Goal: Task Accomplishment & Management: Use online tool/utility

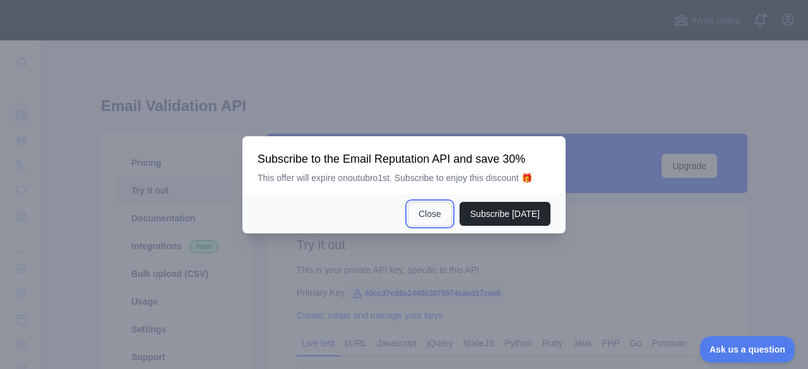
click at [438, 208] on button "Close" at bounding box center [430, 214] width 44 height 24
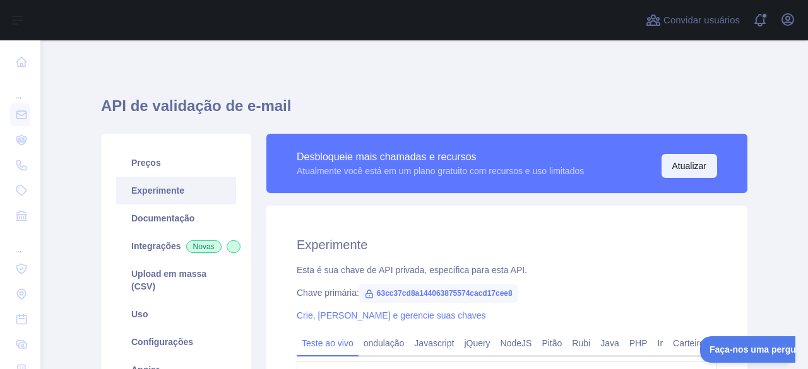
click at [681, 166] on font "Atualizar" at bounding box center [689, 166] width 34 height 10
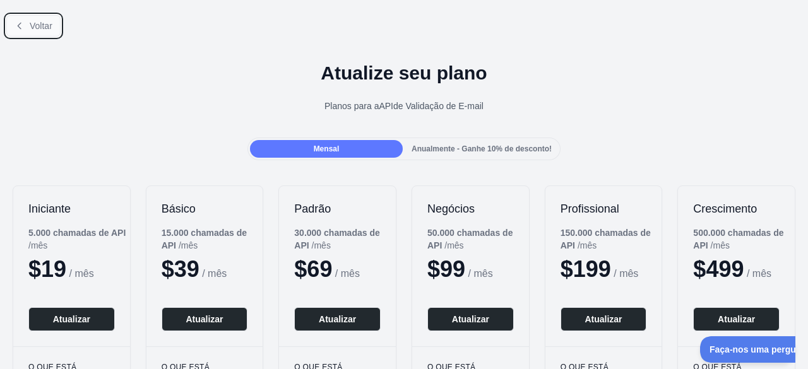
click at [42, 25] on font "Voltar" at bounding box center [41, 26] width 23 height 10
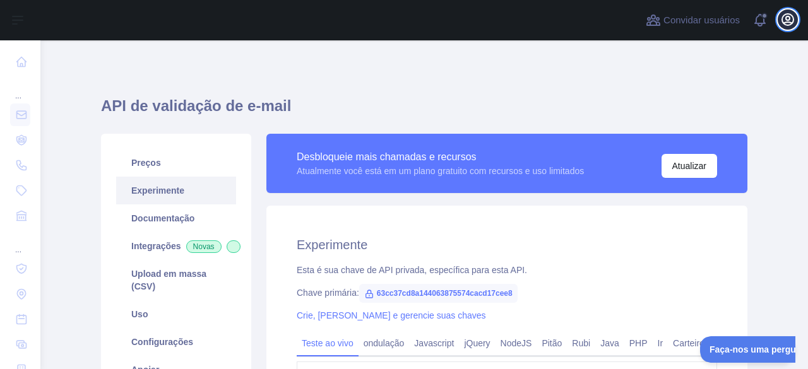
click at [784, 20] on icon "button" at bounding box center [787, 19] width 15 height 15
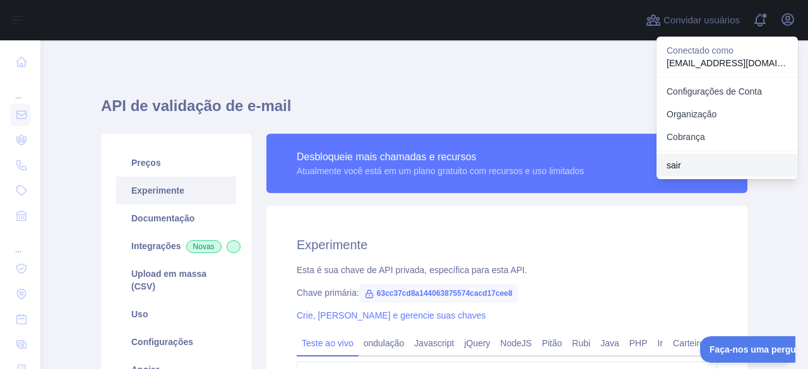
click at [678, 160] on font "sair" at bounding box center [673, 165] width 15 height 10
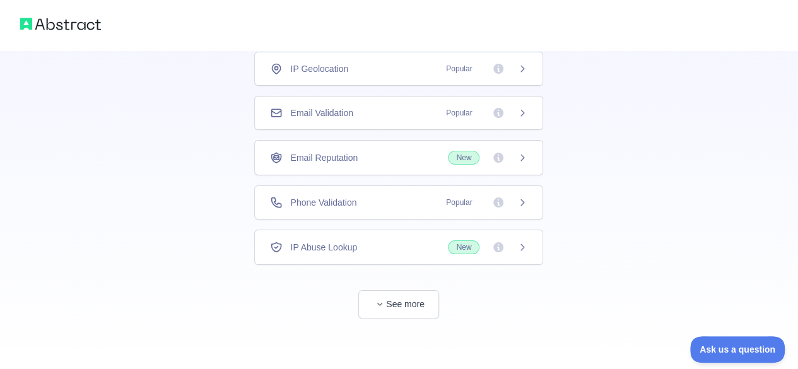
scroll to position [91, 0]
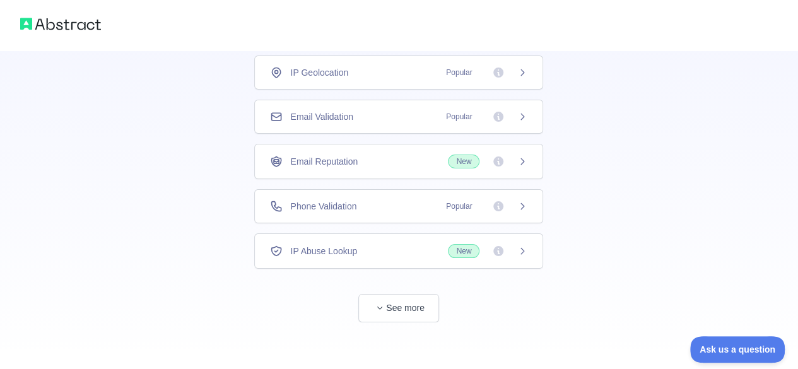
click at [407, 117] on div "Email Validation Popular" at bounding box center [398, 116] width 257 height 13
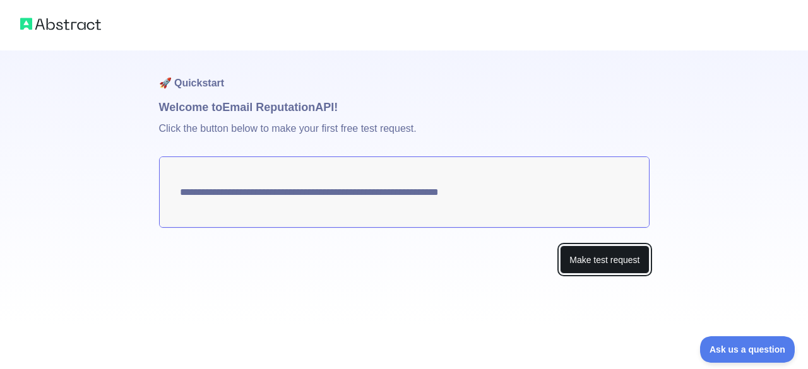
click at [583, 252] on button "Make test request" at bounding box center [604, 259] width 89 height 28
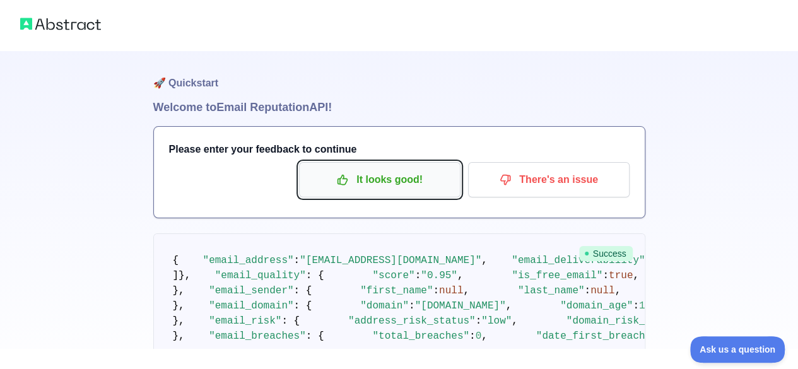
click at [408, 189] on p "It looks good!" at bounding box center [379, 179] width 143 height 21
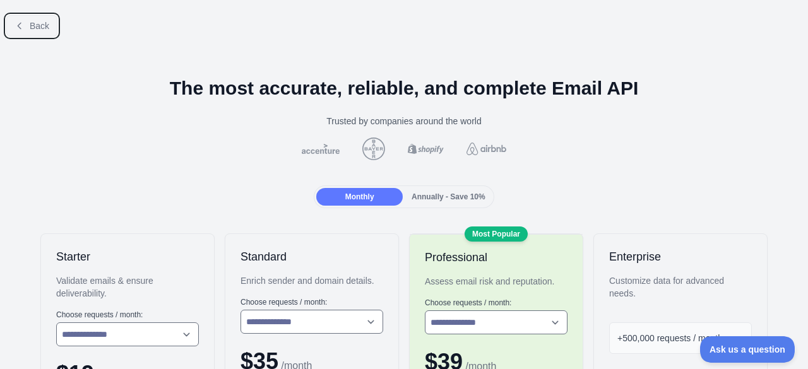
drag, startPoint x: 33, startPoint y: 28, endPoint x: 32, endPoint y: 38, distance: 10.8
click at [32, 38] on div "Back" at bounding box center [404, 26] width 808 height 42
click at [41, 28] on span "Back" at bounding box center [40, 26] width 20 height 10
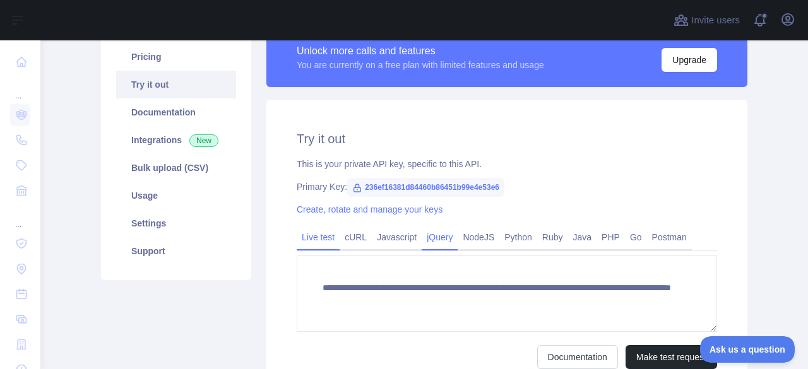
scroll to position [126, 0]
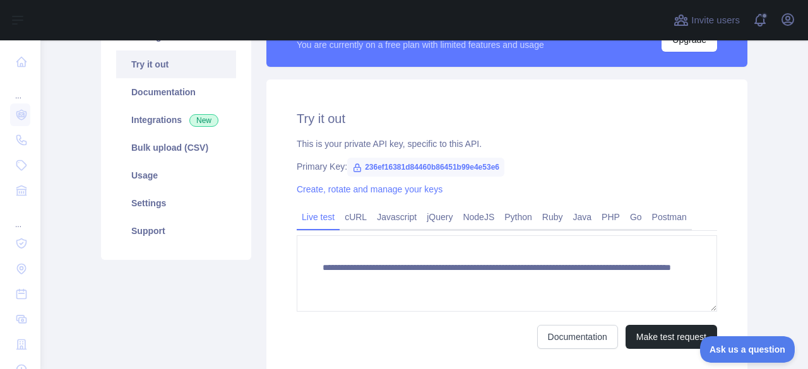
click at [438, 165] on span "236ef16381d84460b86451b99e4e53e6" at bounding box center [425, 167] width 157 height 19
click at [438, 167] on span "236ef16381d84460b86451b99e4e53e6" at bounding box center [425, 167] width 157 height 19
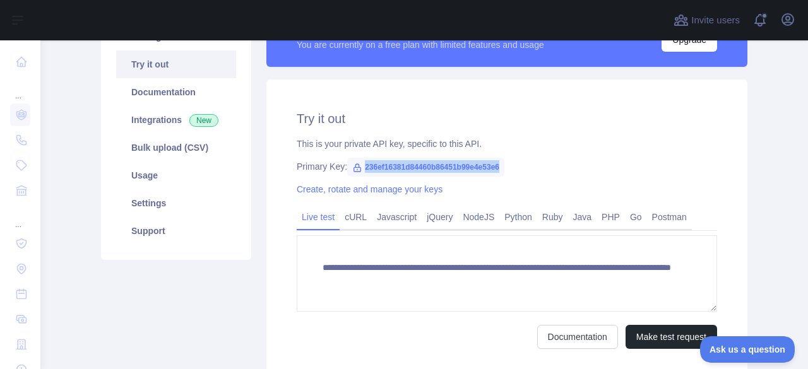
click at [497, 158] on span "236ef16381d84460b86451b99e4e53e6" at bounding box center [425, 167] width 157 height 19
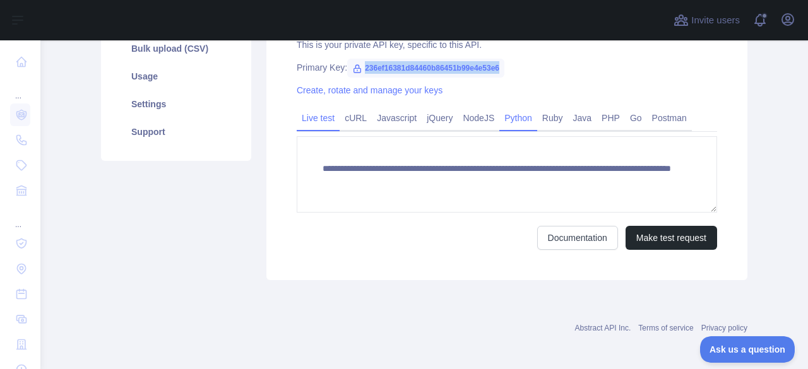
scroll to position [228, 0]
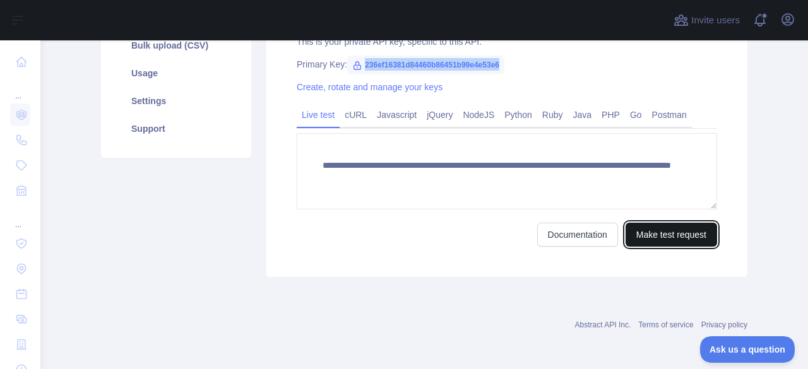
click at [659, 230] on button "Make test request" at bounding box center [670, 235] width 91 height 24
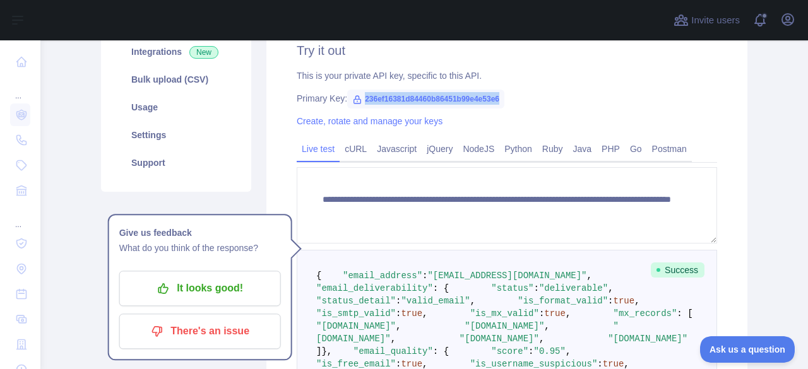
scroll to position [165, 0]
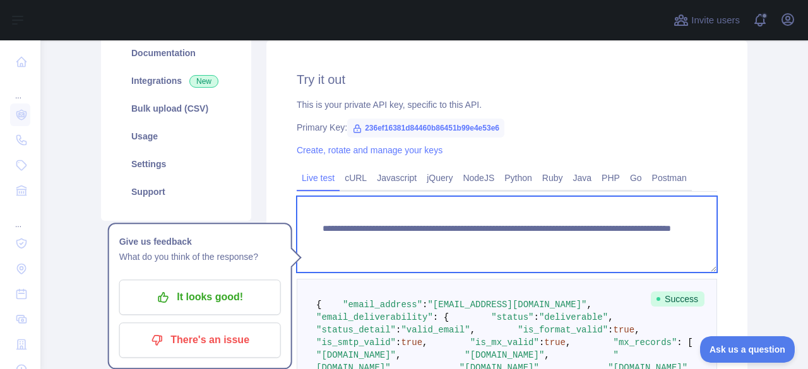
drag, startPoint x: 505, startPoint y: 228, endPoint x: 381, endPoint y: 234, distance: 124.4
click at [370, 234] on textarea "**********" at bounding box center [507, 234] width 420 height 76
click at [566, 243] on textarea "**********" at bounding box center [507, 234] width 420 height 76
drag, startPoint x: 627, startPoint y: 244, endPoint x: 309, endPoint y: 225, distance: 318.5
click at [309, 225] on textarea "**********" at bounding box center [507, 234] width 420 height 76
